Goal: Transaction & Acquisition: Purchase product/service

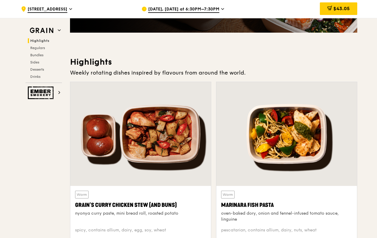
scroll to position [148, 0]
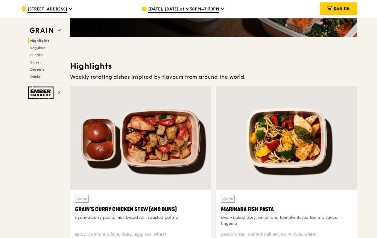
click at [185, 7] on span "Sep 20, Tomorrow at 6:30PM–7:30PM" at bounding box center [183, 9] width 71 height 7
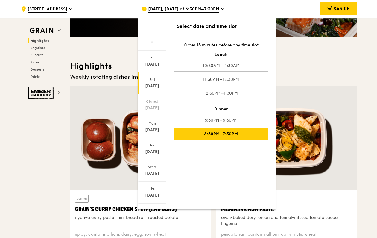
click at [156, 77] on div "Sat Sep 20" at bounding box center [152, 83] width 28 height 22
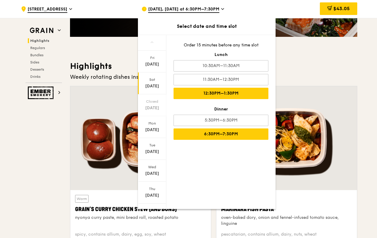
click at [212, 93] on div "12:30PM–1:30PM" at bounding box center [221, 93] width 95 height 11
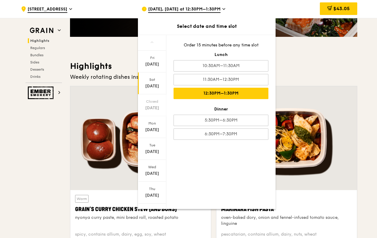
click at [316, 83] on div "Highlights Weekly rotating dishes inspired by flavours from around the world. W…" at bounding box center [213, 161] width 287 height 201
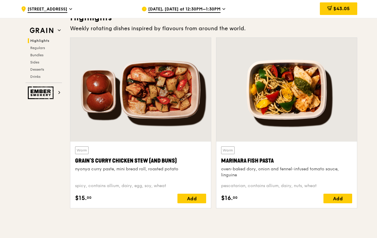
scroll to position [210, 0]
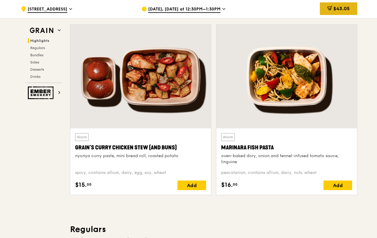
click at [340, 10] on span "$43.05" at bounding box center [342, 9] width 16 height 6
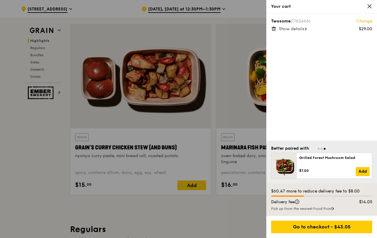
click at [287, 208] on div "Pick up from the nearest Food Point" at bounding box center [321, 208] width 101 height 5
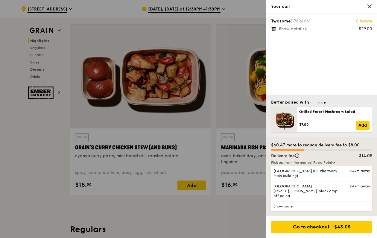
click at [287, 208] on link "Show more" at bounding box center [321, 206] width 101 height 10
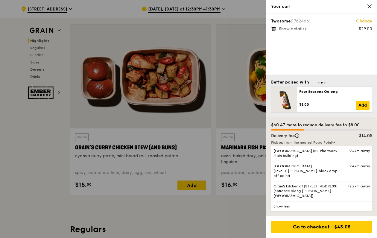
click at [282, 205] on link "Show less" at bounding box center [321, 206] width 101 height 10
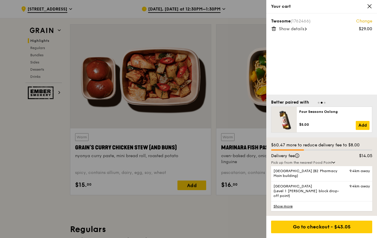
click at [237, 197] on div at bounding box center [188, 119] width 377 height 238
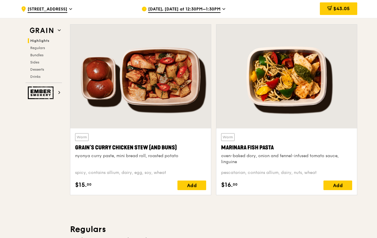
click at [178, 6] on span "[DATE], [DATE] at 12:30PM–1:30PM" at bounding box center [184, 9] width 72 height 7
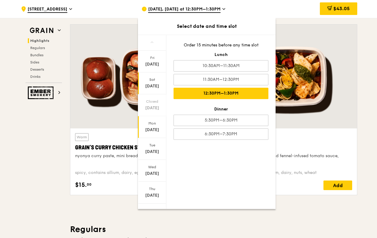
click at [156, 134] on div "Mon Sep 22" at bounding box center [152, 127] width 28 height 22
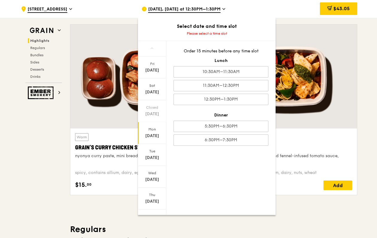
click at [206, 106] on div "Order 15 minutes before any time slot Lunch 10:30AM–11:30AM 11:30AM–12:30PM 12:…" at bounding box center [220, 97] width 109 height 112
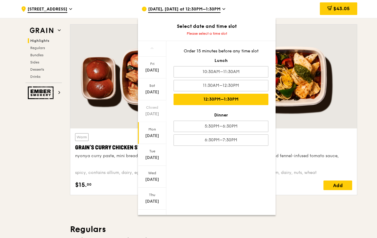
click at [211, 102] on div "12:30PM–1:30PM" at bounding box center [221, 99] width 95 height 11
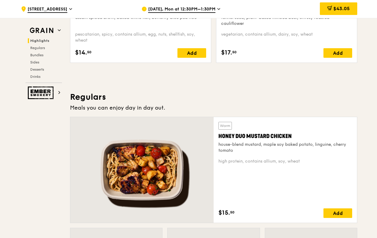
scroll to position [466, 0]
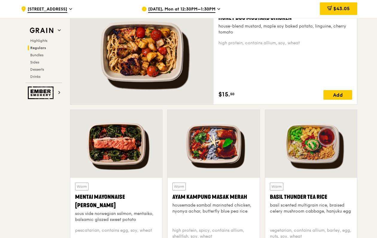
click at [187, 8] on span "Sep 22, Mon at 12:30PM–1:30PM" at bounding box center [181, 9] width 67 height 7
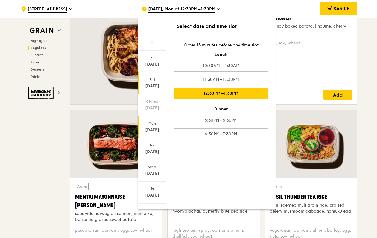
click at [163, 79] on div "Sat" at bounding box center [152, 79] width 27 height 5
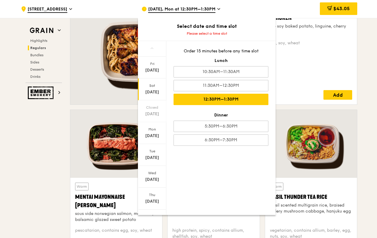
click at [208, 100] on div "12:30PM–1:30PM" at bounding box center [221, 99] width 95 height 11
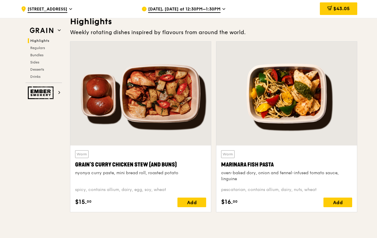
scroll to position [192, 0]
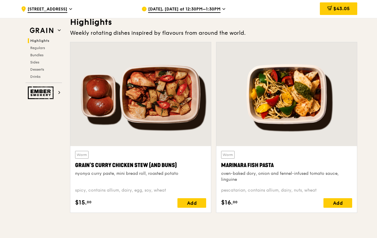
click at [189, 9] on span "[DATE], [DATE] at 12:30PM–1:30PM" at bounding box center [184, 9] width 72 height 7
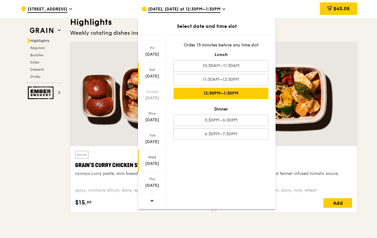
scroll to position [10, 0]
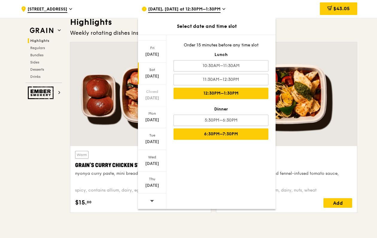
click at [193, 140] on div "6:30PM–7:30PM" at bounding box center [221, 133] width 95 height 11
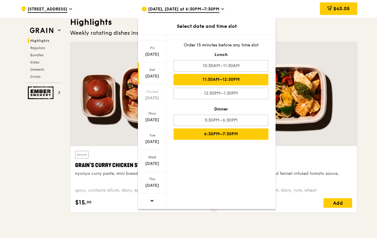
click at [204, 84] on div "11:30AM–12:30PM" at bounding box center [221, 79] width 95 height 11
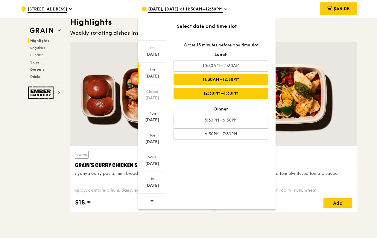
click at [202, 94] on div "12:30PM–1:30PM" at bounding box center [221, 93] width 95 height 11
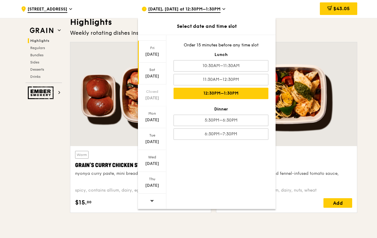
click at [140, 59] on div "Fri Sep 19" at bounding box center [152, 52] width 28 height 22
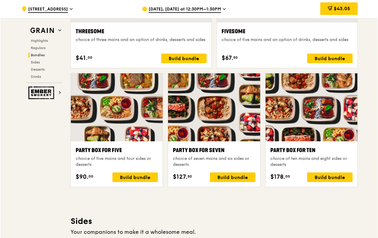
scroll to position [1158, 0]
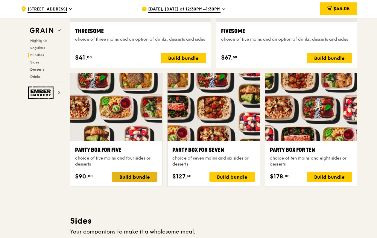
click at [136, 178] on div "Build bundle" at bounding box center [135, 177] width 46 height 10
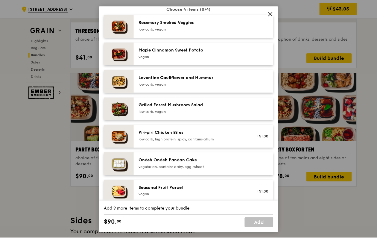
scroll to position [345, 0]
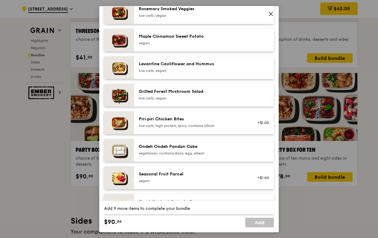
click at [78, 182] on div "Party Box for Five choice of five mains and four sides or desserts Mains Choose…" at bounding box center [189, 119] width 378 height 238
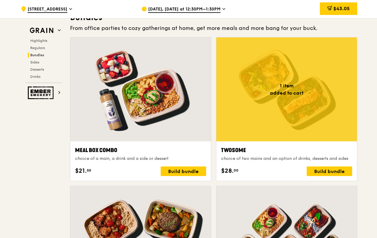
scroll to position [879, 0]
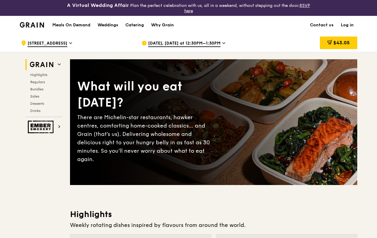
click at [349, 28] on link "Log in" at bounding box center [347, 25] width 20 height 18
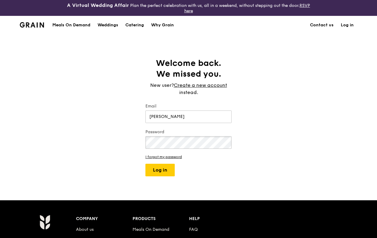
click at [160, 170] on button "Log in" at bounding box center [160, 170] width 29 height 13
type input "hohanfan@gmail.com"
click at [160, 170] on button "Log in" at bounding box center [160, 170] width 29 height 13
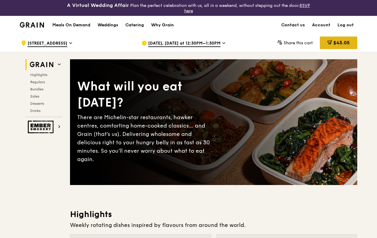
click at [340, 45] on span "$43.05" at bounding box center [342, 43] width 16 height 6
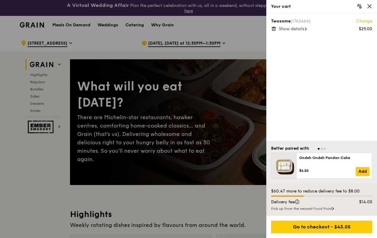
click at [273, 30] on icon at bounding box center [273, 28] width 5 height 5
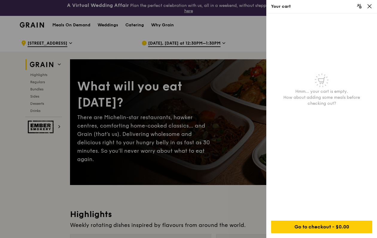
click at [247, 43] on div at bounding box center [188, 119] width 377 height 238
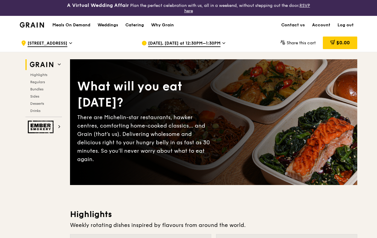
click at [108, 25] on div "Weddings" at bounding box center [108, 25] width 21 height 18
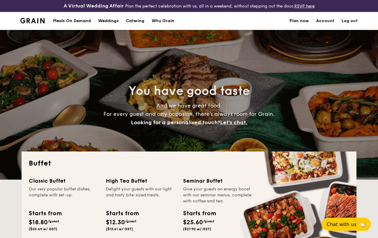
select select
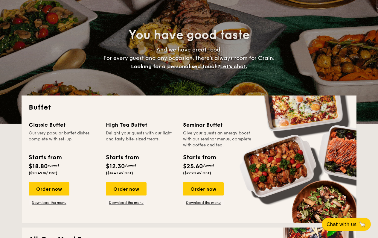
scroll to position [57, 0]
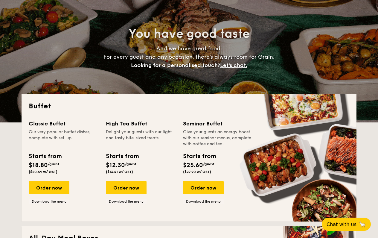
click at [232, 69] on span "Let's chat." at bounding box center [233, 65] width 27 height 7
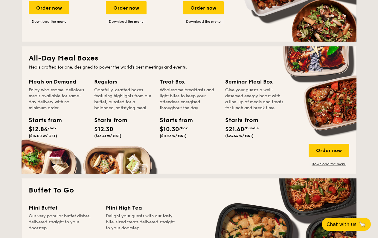
scroll to position [238, 0]
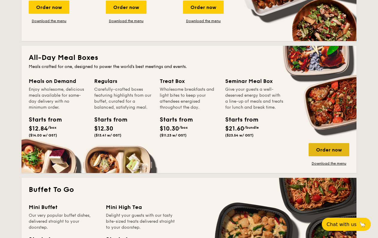
click at [331, 156] on div "Order now" at bounding box center [329, 149] width 41 height 13
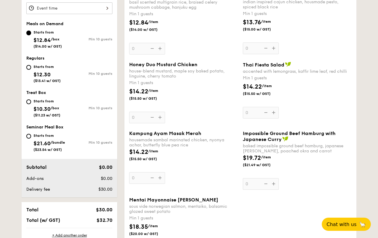
scroll to position [230, 0]
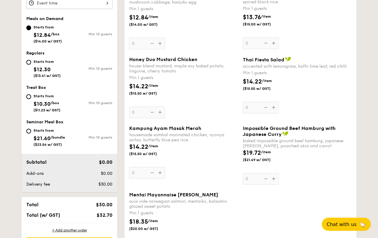
click at [51, 70] on div "Starts from $12.30 ($13.41 w/ GST)" at bounding box center [47, 68] width 27 height 20
click at [31, 65] on input "Starts from $12.30 ($13.41 w/ GST) Min 10 guests" at bounding box center [28, 62] width 5 height 5
radio input "true"
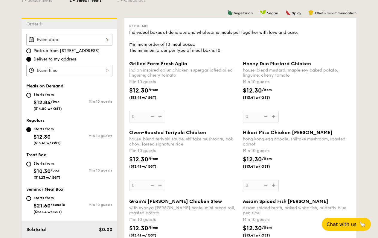
scroll to position [174, 0]
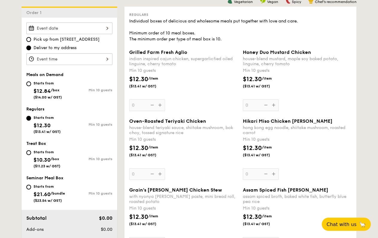
click at [44, 94] on span "$12.84" at bounding box center [42, 91] width 17 height 7
click at [31, 86] on input "Starts from $12.84 /box ($14.00 w/ GST) Min 10 guests" at bounding box center [28, 83] width 5 height 5
radio input "true"
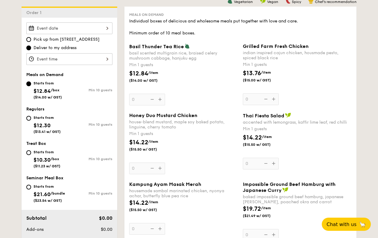
click at [44, 120] on div "Starts from" at bounding box center [47, 117] width 27 height 5
click at [31, 121] on input "Starts from $12.30 ($13.41 w/ GST) Min 10 guests" at bounding box center [28, 118] width 5 height 5
radio input "true"
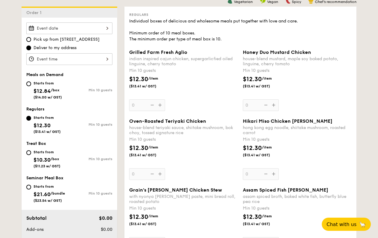
click at [48, 94] on span "$12.84" at bounding box center [42, 91] width 17 height 7
click at [31, 86] on input "Starts from $12.84 /box ($14.00 w/ GST) Min 10 guests" at bounding box center [28, 83] width 5 height 5
radio input "true"
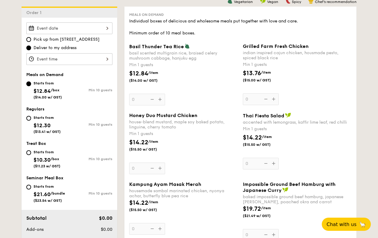
click at [45, 125] on div "Starts from $12.30 ($13.41 w/ GST)" at bounding box center [47, 124] width 27 height 20
click at [31, 121] on input "Starts from $12.30 ($13.41 w/ GST) Min 10 guests" at bounding box center [28, 118] width 5 height 5
radio input "true"
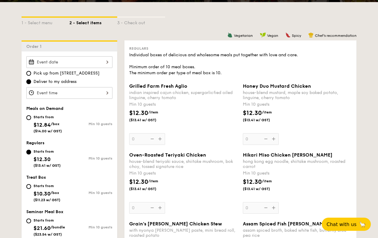
scroll to position [130, 0]
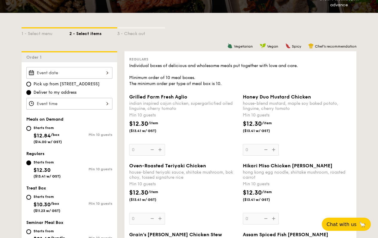
click at [43, 144] on span "($14.00 w/ GST)" at bounding box center [48, 142] width 28 height 4
click at [31, 131] on input "Starts from $12.84 /box ($14.00 w/ GST) Min 10 guests" at bounding box center [28, 128] width 5 height 5
radio input "true"
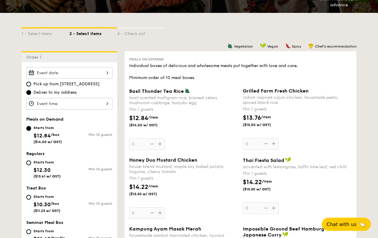
click at [43, 165] on div "Starts from" at bounding box center [47, 162] width 27 height 5
click at [31, 165] on input "Starts from $12.30 ($13.41 w/ GST) Min 10 guests" at bounding box center [28, 162] width 5 height 5
radio input "true"
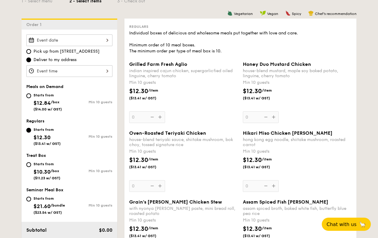
scroll to position [164, 0]
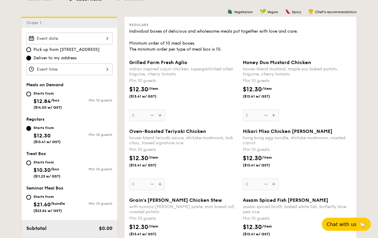
click at [42, 172] on span "$10.30" at bounding box center [42, 170] width 17 height 7
click at [31, 165] on input "Starts from $10.30 /box ($11.23 w/ GST) Min 10 guests" at bounding box center [28, 162] width 5 height 5
radio input "true"
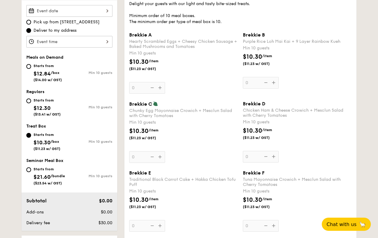
scroll to position [204, 0]
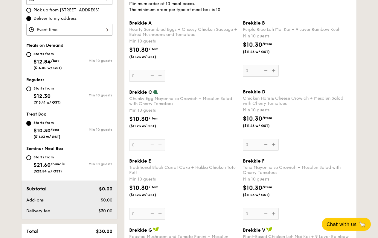
click at [42, 168] on span "$21.60" at bounding box center [42, 165] width 17 height 7
click at [31, 160] on input "Starts from $21.60 /bundle ($23.54 w/ GST) Min 10 guests" at bounding box center [28, 157] width 5 height 5
radio input "true"
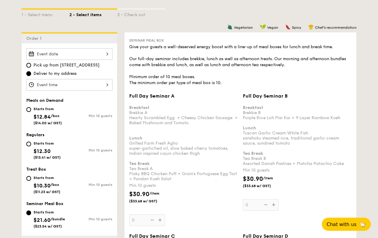
scroll to position [148, 0]
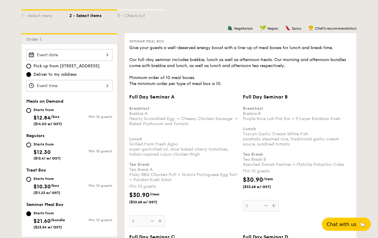
click at [47, 117] on div "Starts from $12.84 /box ($14.00 w/ GST)" at bounding box center [48, 116] width 28 height 20
click at [31, 113] on input "Starts from $12.84 /box ($14.00 w/ GST) Min 10 guests" at bounding box center [28, 110] width 5 height 5
radio input "true"
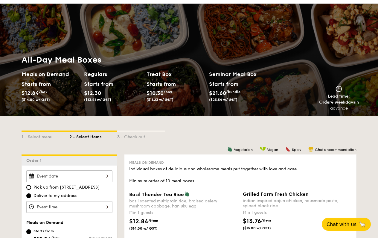
scroll to position [35, 0]
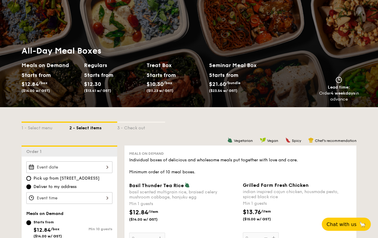
select select
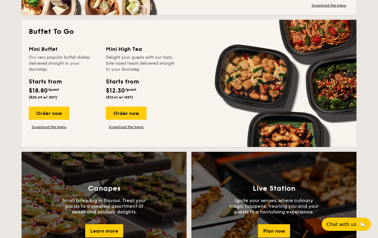
scroll to position [396, 0]
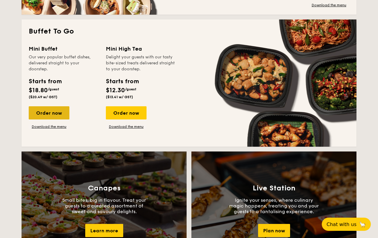
click at [44, 119] on div "Order now" at bounding box center [49, 112] width 41 height 13
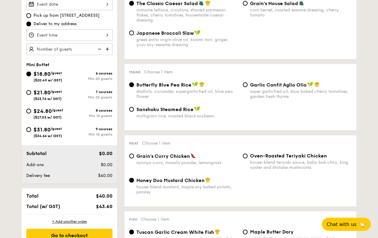
scroll to position [198, 0]
select select
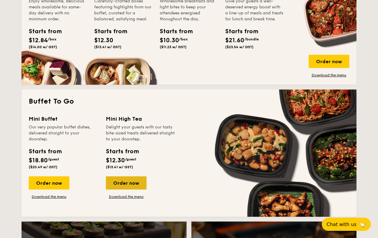
scroll to position [333, 0]
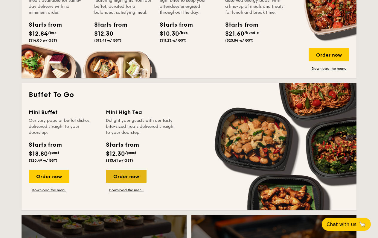
click at [121, 183] on div "Order now" at bounding box center [126, 176] width 41 height 13
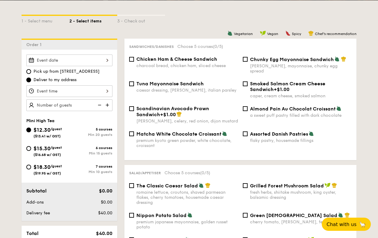
scroll to position [138, 0]
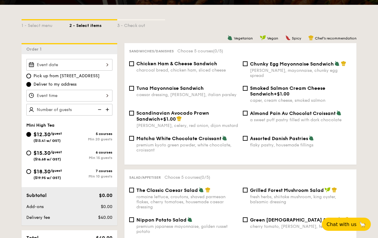
select select
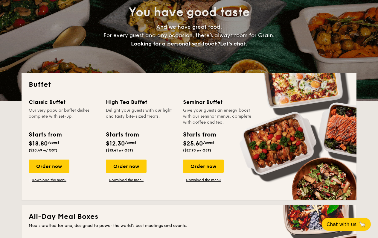
scroll to position [81, 0]
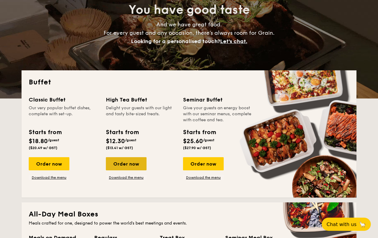
click at [117, 170] on div "Order now" at bounding box center [126, 163] width 41 height 13
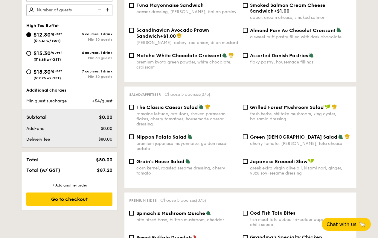
scroll to position [222, 0]
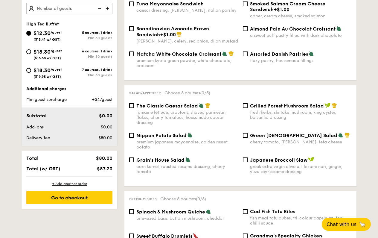
click at [74, 70] on div "$12.30 /guest ($13.41 w/ GST) 5 courses, 1 drink Min 30 guests $15.30 /guest ($…" at bounding box center [69, 57] width 91 height 56
click at [76, 77] on div "7 courses, 1 drink Min 30 guests" at bounding box center [90, 73] width 43 height 10
click at [31, 73] on input "$18.30 /guest ($19.95 w/ GST) 7 courses, 1 drink Min 30 guests" at bounding box center [28, 70] width 5 height 5
radio input "true"
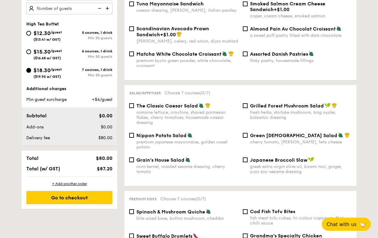
select select
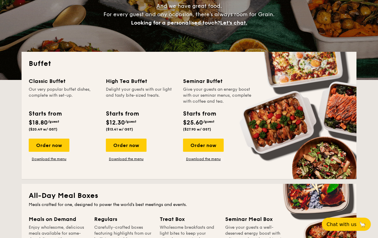
scroll to position [118, 0]
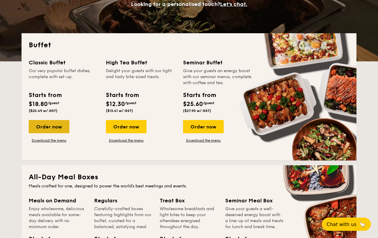
click at [65, 133] on div "Order now" at bounding box center [49, 126] width 41 height 13
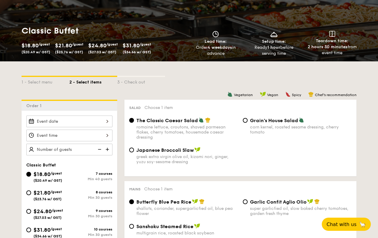
scroll to position [81, 0]
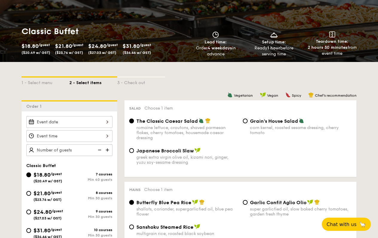
click at [100, 154] on img at bounding box center [99, 149] width 9 height 11
type input "40 guests"
click at [99, 155] on img at bounding box center [99, 149] width 9 height 11
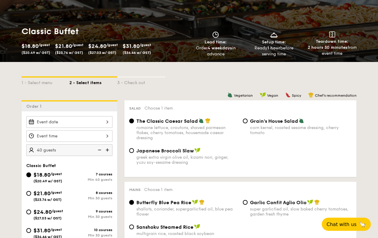
click at [99, 155] on img at bounding box center [99, 149] width 9 height 11
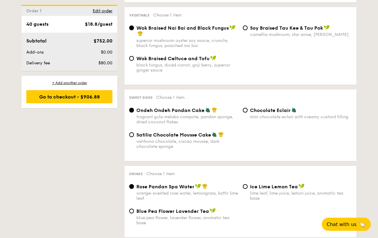
scroll to position [471, 0]
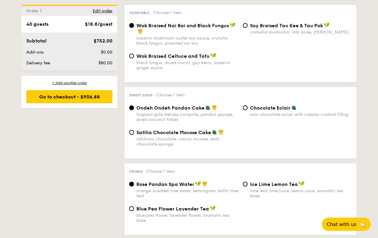
select select
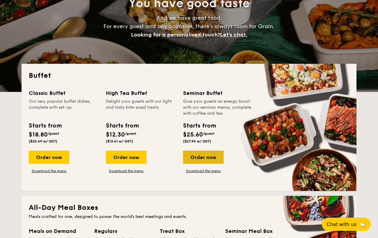
scroll to position [88, 0]
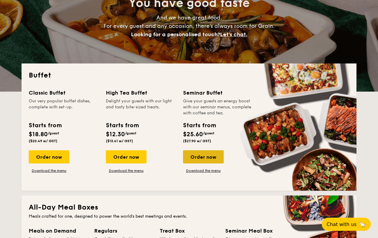
click at [199, 162] on div "Order now" at bounding box center [203, 156] width 41 height 13
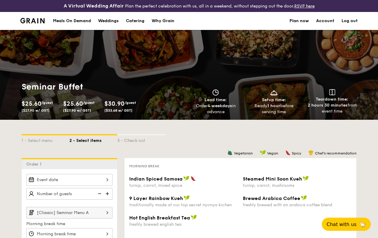
select select
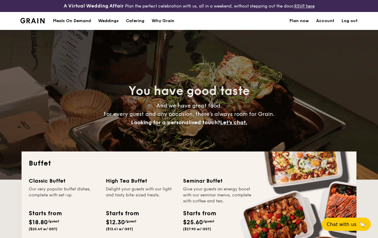
click at [117, 27] on div "Weddings" at bounding box center [108, 21] width 21 height 18
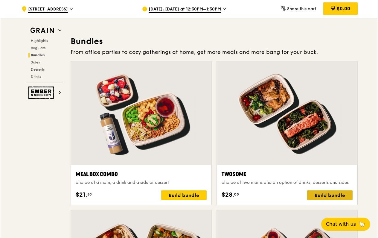
scroll to position [978, 0]
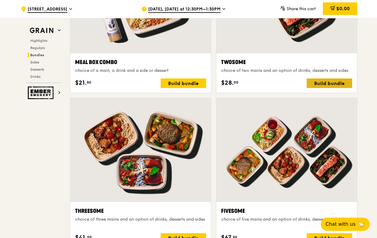
click at [323, 83] on div "Build bundle" at bounding box center [330, 83] width 46 height 10
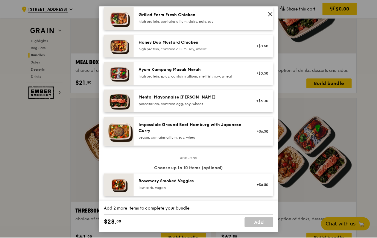
scroll to position [173, 0]
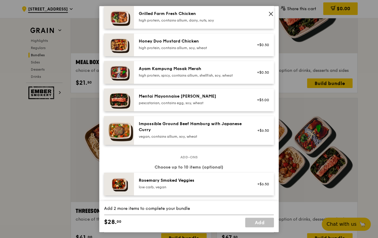
click at [190, 160] on span "Add-ons" at bounding box center [189, 157] width 22 height 5
click at [108, 126] on img at bounding box center [119, 130] width 30 height 29
click at [91, 132] on div "Twosome choice of two mains and an option of drinks, desserts and sides Mains C…" at bounding box center [189, 119] width 378 height 238
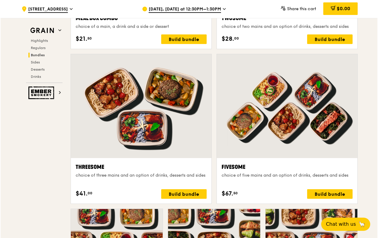
scroll to position [1022, 0]
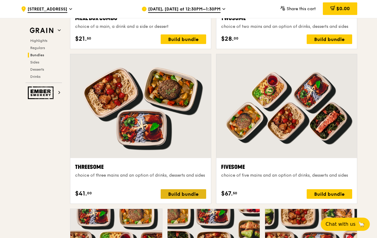
click at [167, 193] on div "Build bundle" at bounding box center [184, 194] width 46 height 10
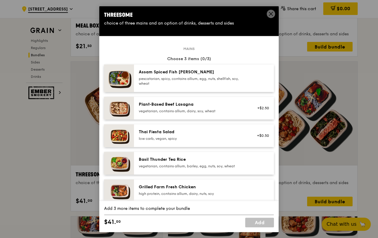
scroll to position [0, 0]
click at [47, 150] on div "Threesome choice of three mains and an option of drinks, desserts and sides Mai…" at bounding box center [189, 119] width 378 height 238
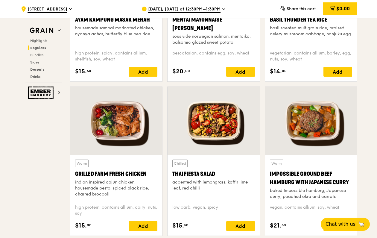
scroll to position [698, 0]
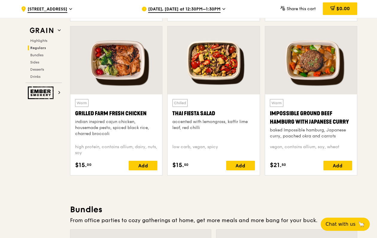
click at [213, 58] on div at bounding box center [214, 60] width 92 height 68
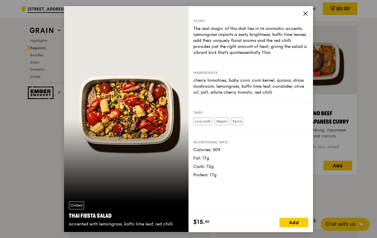
click at [304, 13] on icon at bounding box center [305, 13] width 5 height 5
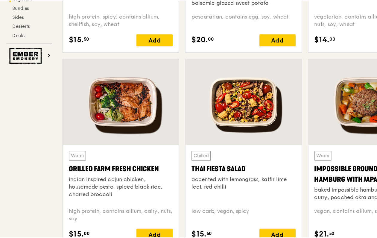
scroll to position [655, 0]
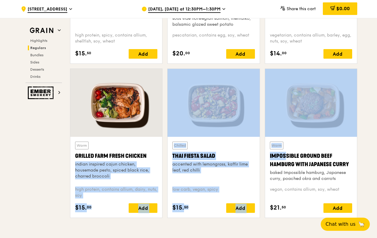
drag, startPoint x: 67, startPoint y: 158, endPoint x: 132, endPoint y: 157, distance: 65.0
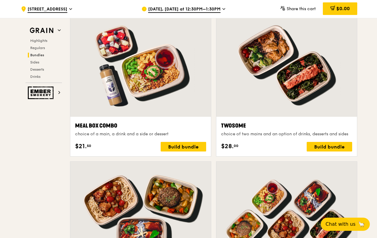
scroll to position [918, 0]
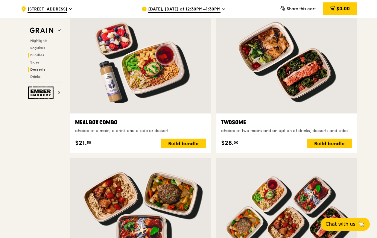
click at [39, 69] on span "Desserts" at bounding box center [37, 69] width 15 height 4
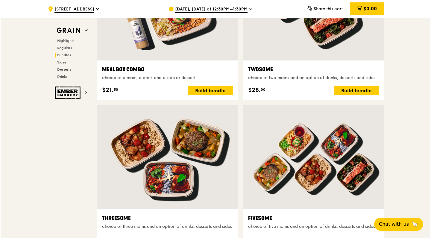
scroll to position [966, 0]
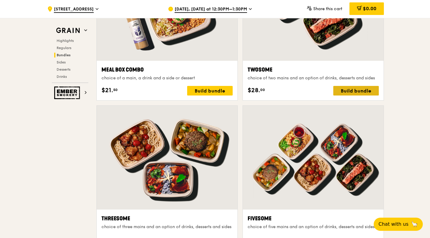
click at [354, 93] on div "Build bundle" at bounding box center [356, 91] width 46 height 10
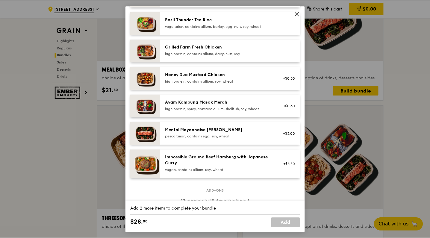
scroll to position [144, 0]
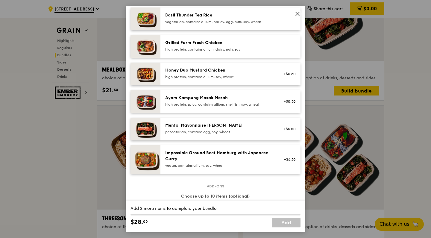
click at [377, 94] on div "Twosome choice of two mains and an option of drinks, desserts and sides Mains C…" at bounding box center [215, 119] width 431 height 238
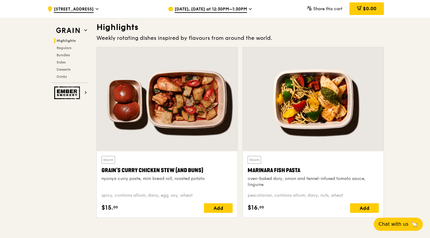
scroll to position [190, 0]
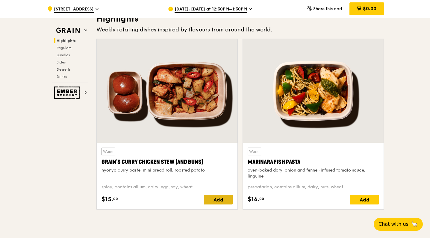
click at [216, 199] on div "Add" at bounding box center [218, 200] width 29 height 10
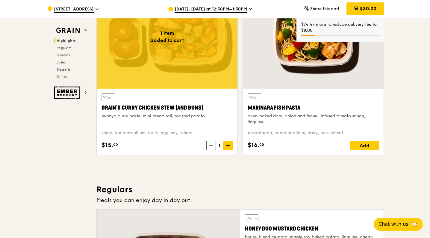
scroll to position [242, 0]
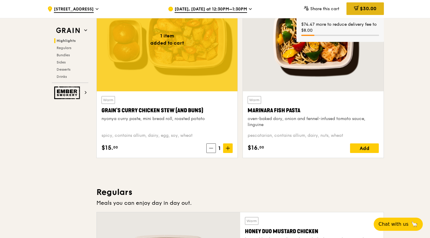
click at [354, 9] on icon at bounding box center [356, 8] width 5 height 5
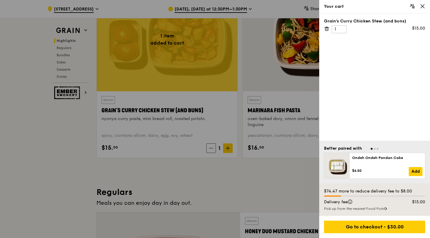
click at [221, 180] on div at bounding box center [215, 119] width 430 height 238
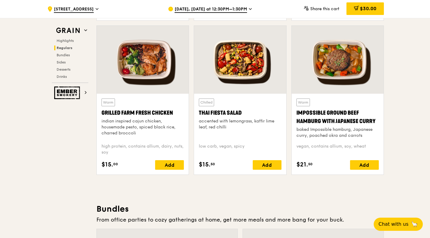
scroll to position [696, 0]
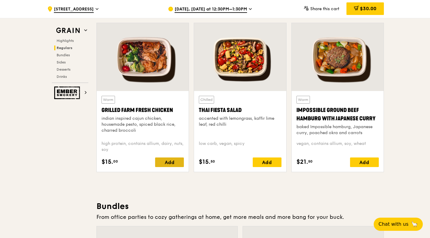
click at [177, 164] on div "Add" at bounding box center [169, 162] width 29 height 10
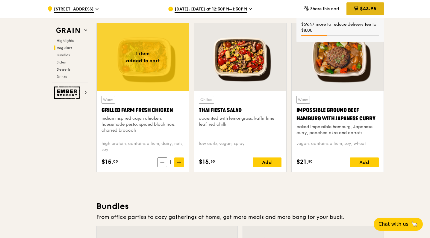
click at [361, 9] on span "$43.95" at bounding box center [368, 9] width 16 height 6
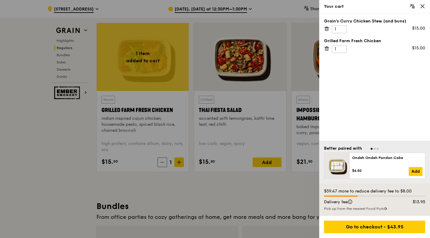
click at [351, 208] on div "Pick up from the nearest Food Point" at bounding box center [374, 208] width 101 height 5
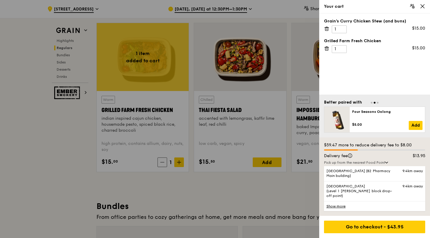
click at [340, 207] on link "Show more" at bounding box center [374, 206] width 101 height 10
